Goal: Information Seeking & Learning: Learn about a topic

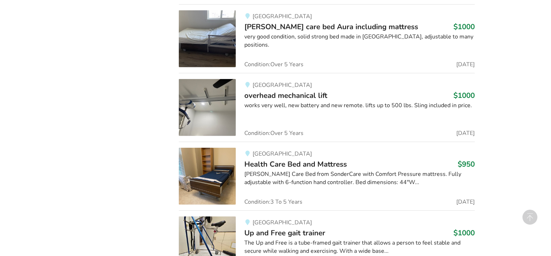
scroll to position [766, 0]
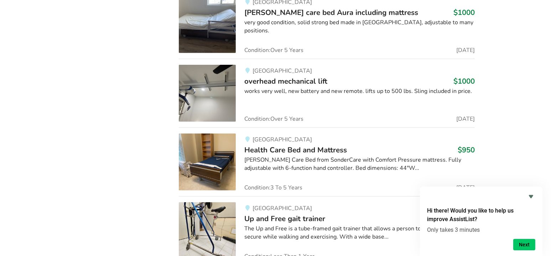
click at [216, 85] on img at bounding box center [207, 93] width 57 height 57
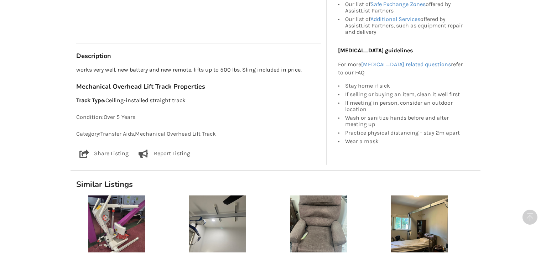
scroll to position [365, 0]
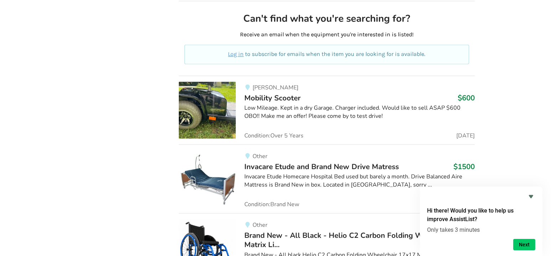
scroll to position [1907, 0]
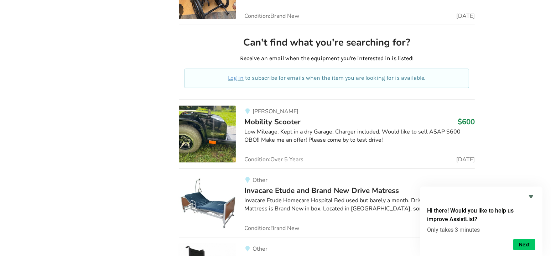
click at [215, 119] on img at bounding box center [207, 133] width 57 height 57
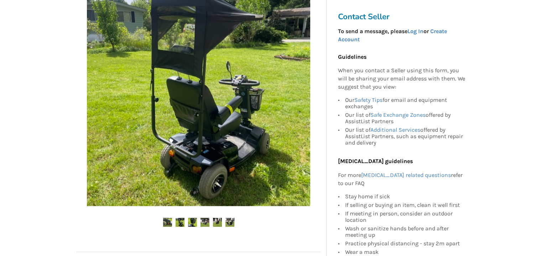
scroll to position [166, 0]
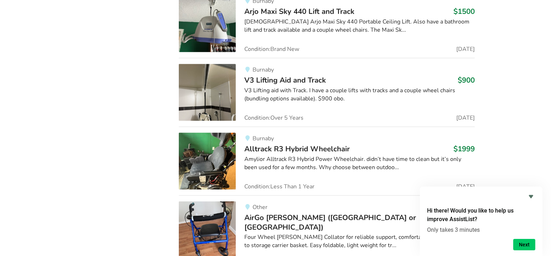
scroll to position [9079, 0]
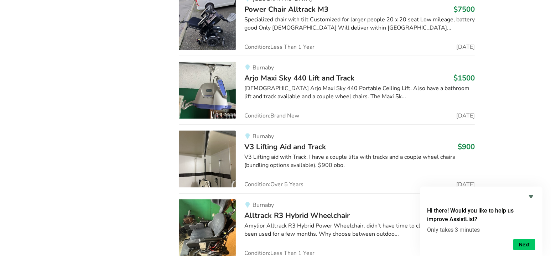
click at [329, 84] on div "[DEMOGRAPHIC_DATA] Arjo Maxi Sky 440 Portable Ceiling Lift. Also have a bathroo…" at bounding box center [359, 92] width 230 height 16
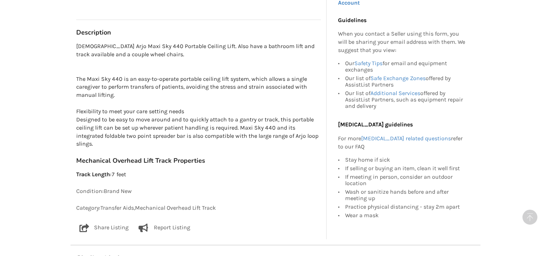
scroll to position [170, 0]
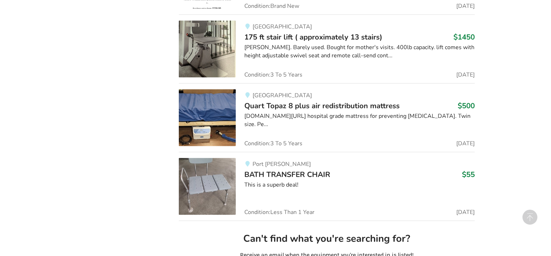
scroll to position [9079, 0]
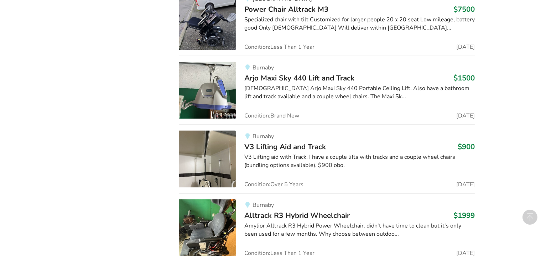
click at [285, 140] on div "Burnaby V3 Lifting Aid and Track $900 V3 Lifting aid with Track. I have a coupl…" at bounding box center [355, 158] width 239 height 57
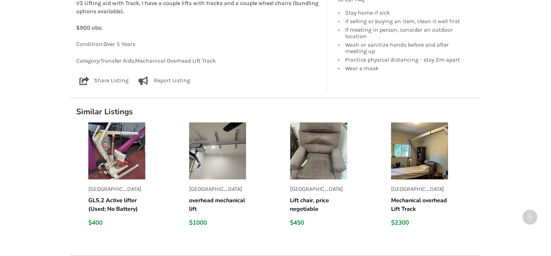
scroll to position [441, 0]
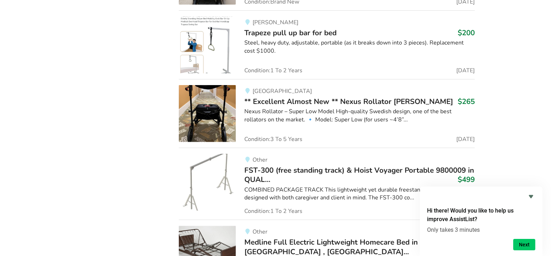
scroll to position [32474, 0]
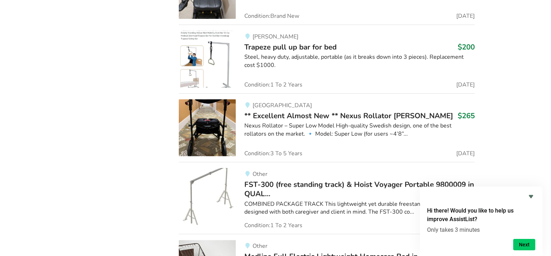
click at [346, 180] on h3 "FST-300 (free standing track) & Hoist Voyager Portable 9800009 in QUAL... $499" at bounding box center [359, 189] width 230 height 19
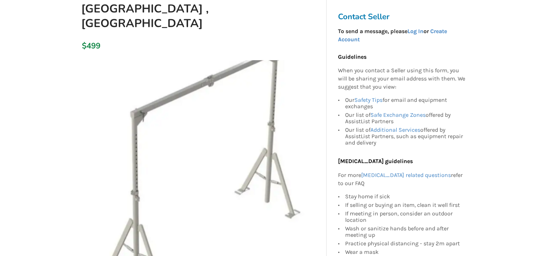
scroll to position [114, 0]
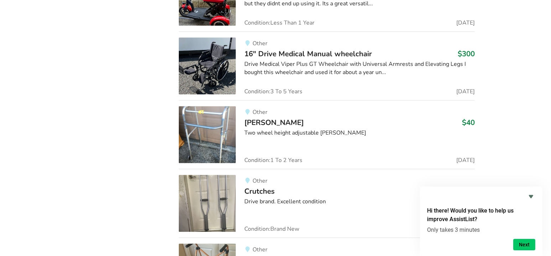
scroll to position [34615, 0]
